Goal: Task Accomplishment & Management: Manage account settings

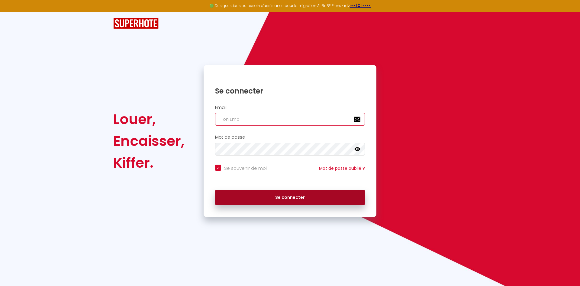
type input "[EMAIL_ADDRESS][DOMAIN_NAME]"
click at [241, 198] on button "Se connecter" at bounding box center [290, 197] width 150 height 15
checkbox input "true"
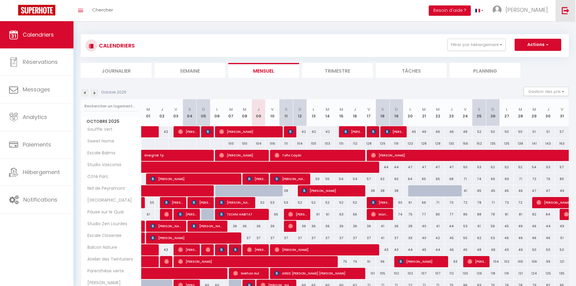
drag, startPoint x: 569, startPoint y: 8, endPoint x: 568, endPoint y: 14, distance: 6.2
click at [569, 8] on link at bounding box center [565, 10] width 20 height 21
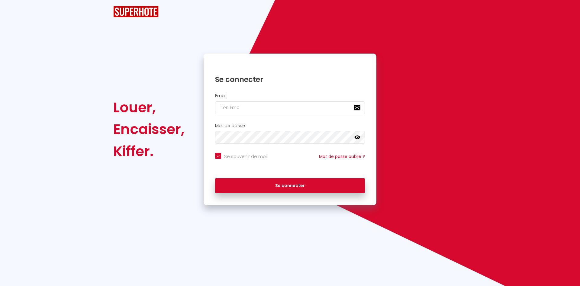
checkbox input "true"
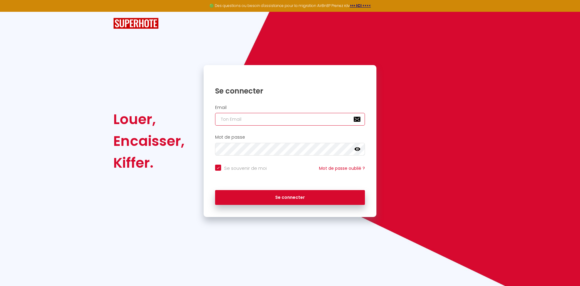
type input "[EMAIL_ADDRESS][DOMAIN_NAME]"
checkbox input "true"
drag, startPoint x: 250, startPoint y: 120, endPoint x: 265, endPoint y: 118, distance: 15.3
click at [250, 120] on input "[EMAIL_ADDRESS][DOMAIN_NAME]" at bounding box center [290, 119] width 150 height 13
drag, startPoint x: 309, startPoint y: 114, endPoint x: 173, endPoint y: 109, distance: 135.5
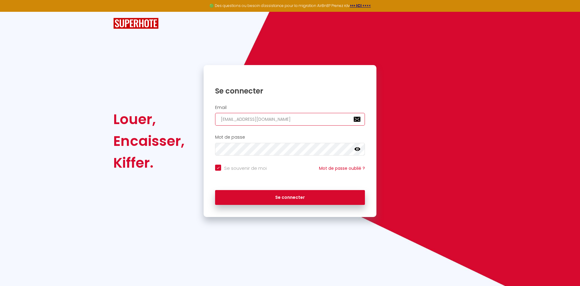
click at [173, 110] on div "Louer, Encaisser, [PERSON_NAME]. Se connecter Email [EMAIL_ADDRESS][DOMAIN_NAME…" at bounding box center [289, 141] width 361 height 152
paste input "gtoussaint31@hot"
type input "[EMAIL_ADDRESS][DOMAIN_NAME]"
checkbox input "true"
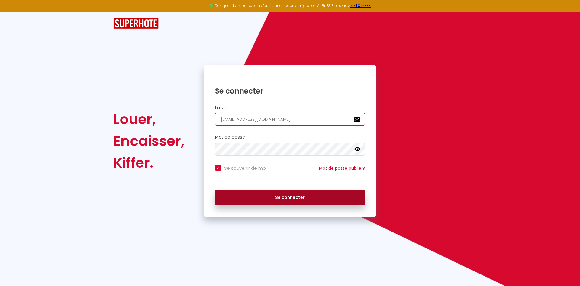
type input "[EMAIL_ADDRESS][DOMAIN_NAME]"
click at [283, 199] on button "Se connecter" at bounding box center [290, 197] width 150 height 15
checkbox input "true"
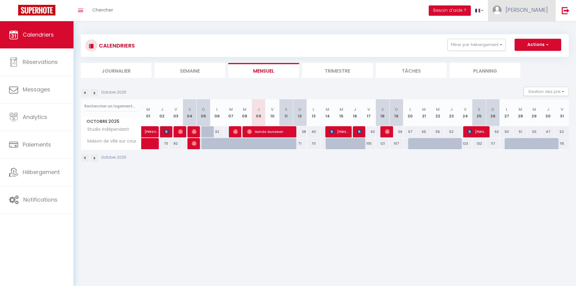
click at [529, 15] on link "[PERSON_NAME]" at bounding box center [521, 10] width 67 height 21
click at [538, 28] on link "Paramètres" at bounding box center [531, 30] width 45 height 10
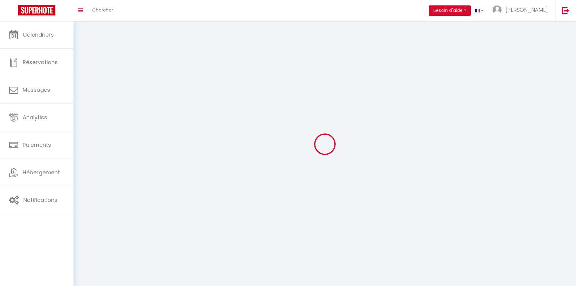
type input "[PERSON_NAME]"
type input "0678164501"
type input "[STREET_ADDRESS][PERSON_NAME]"
type input "37380"
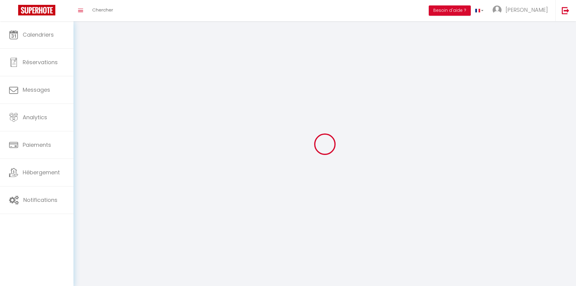
type input "MONNAIE"
type input "ZGX6C5R938r1X686GWEJIoIGu"
type input "nbJsUUu6YyT869gu0L8aigfsh"
type input "ZGX6C5R938r1X686GWEJIoIGu"
type input "nbJsUUu6YyT869gu0L8aigfsh"
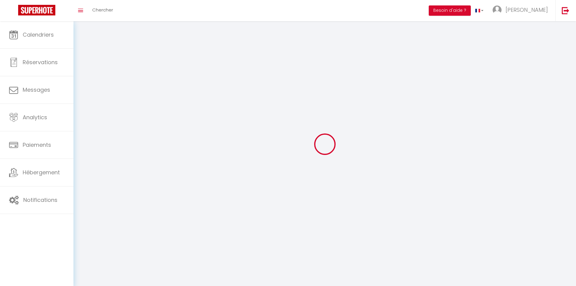
type input "[URL][DOMAIN_NAME]"
select select "28"
select select "fr"
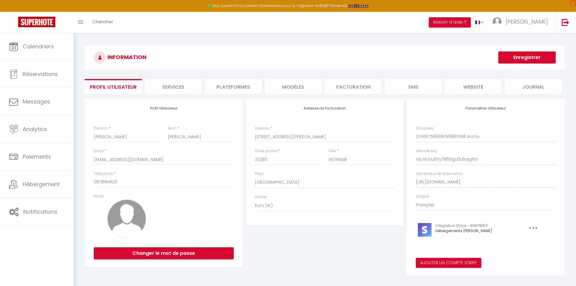
click at [400, 163] on div "Profil Utilisateur Prénom * [PERSON_NAME] * [DATE][PERSON_NAME] * [EMAIL_ADDRES…" at bounding box center [324, 187] width 483 height 177
